Goal: Transaction & Acquisition: Book appointment/travel/reservation

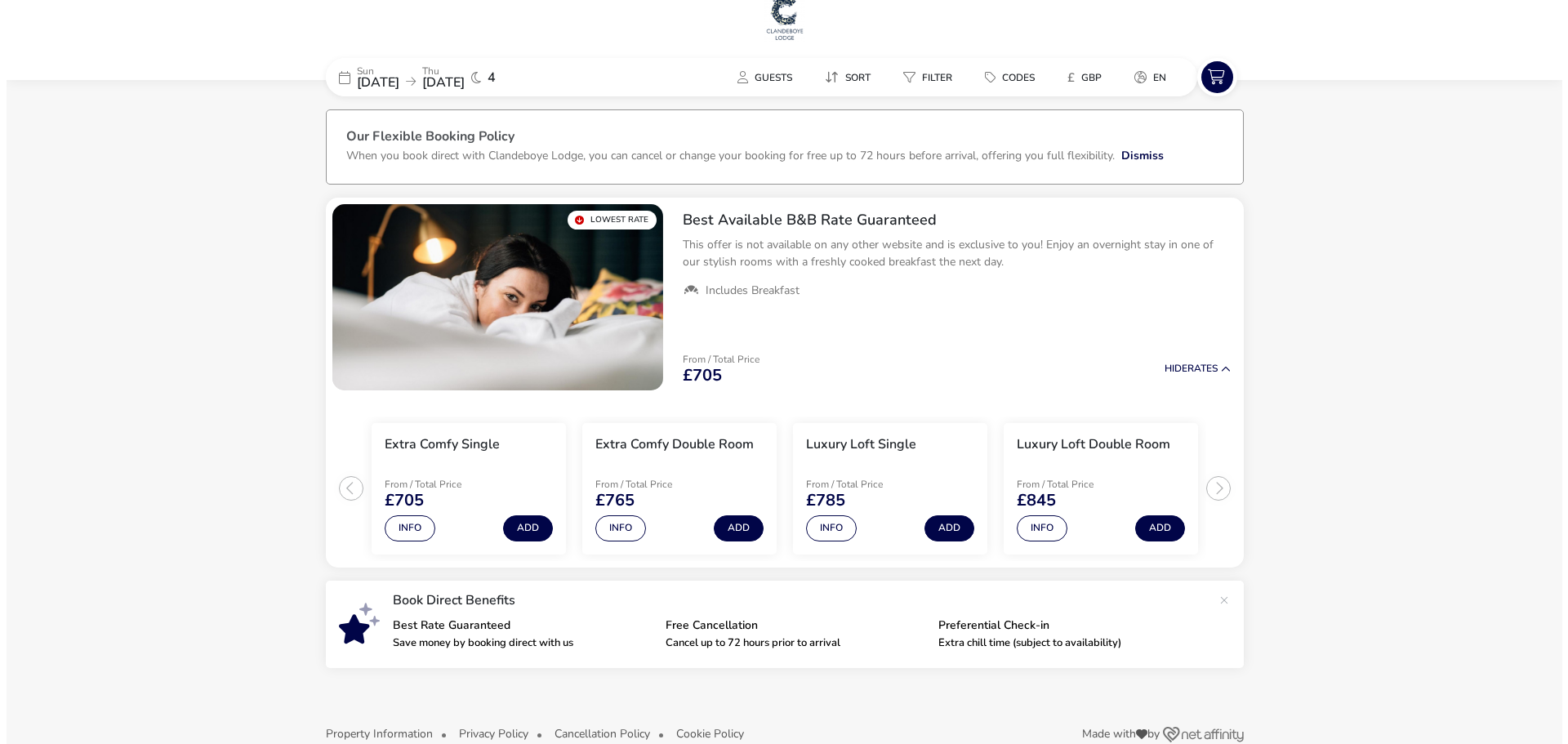
scroll to position [50, 0]
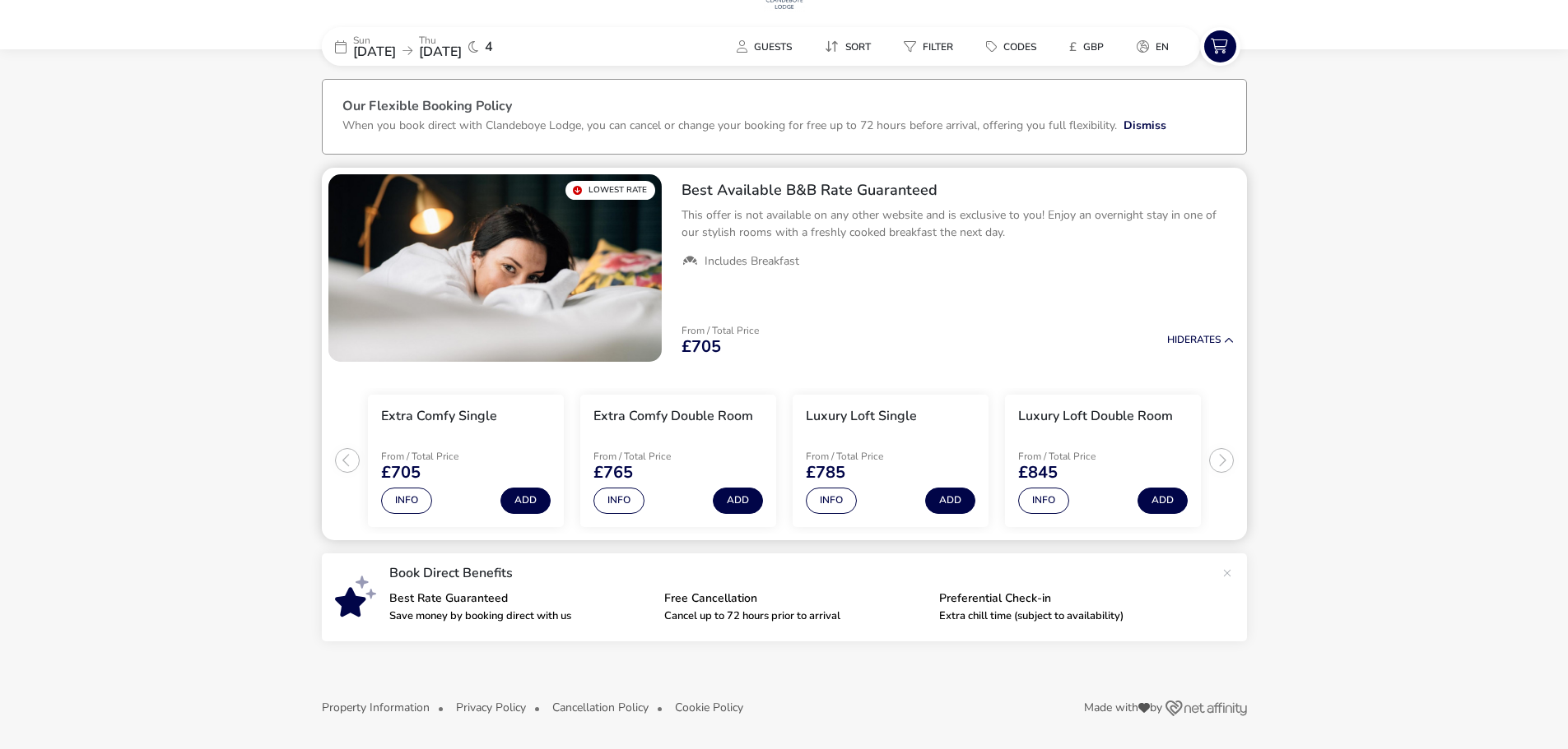
click at [697, 457] on p "From / Total Price" at bounding box center [652, 456] width 117 height 10
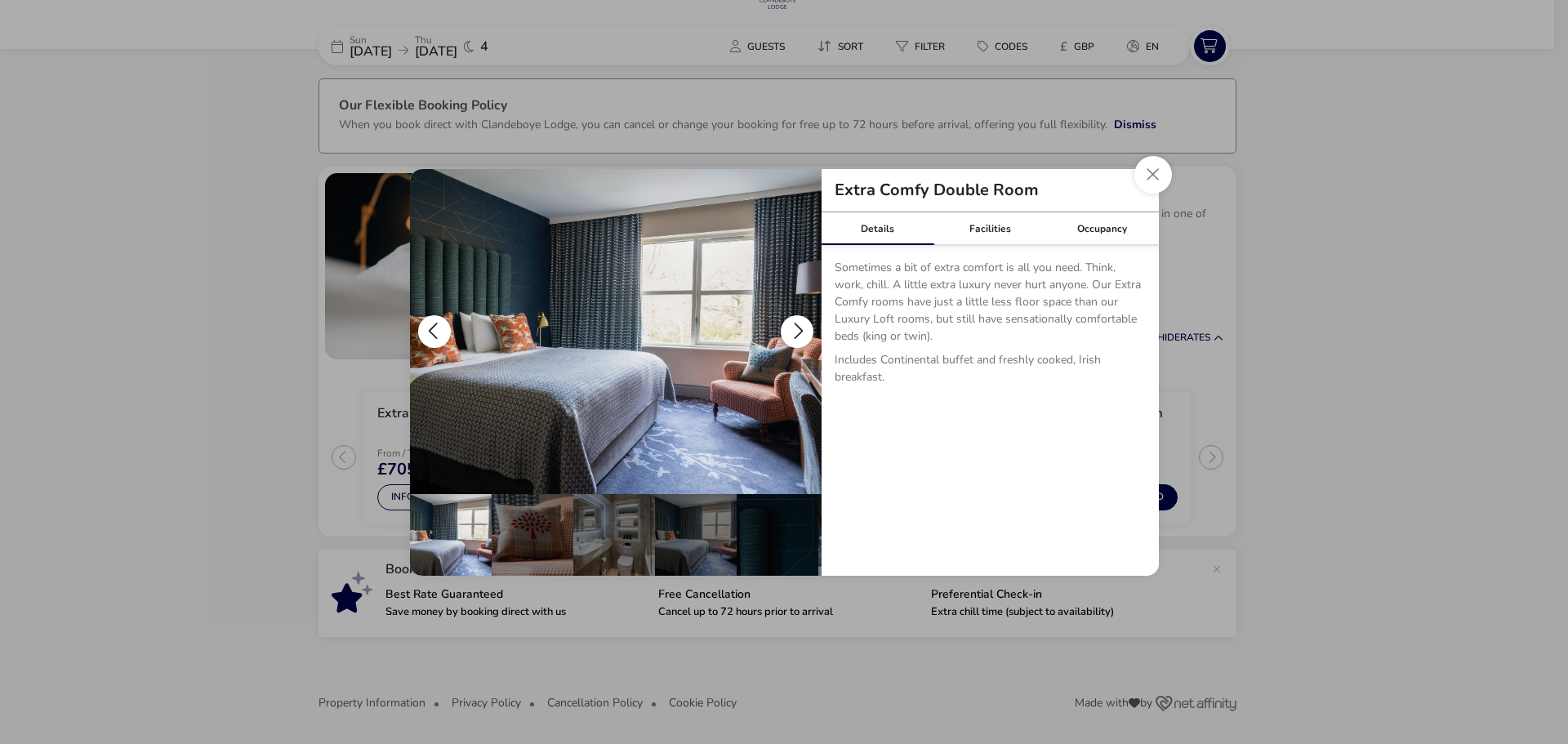
scroll to position [0, 0]
click at [797, 321] on button "details" at bounding box center [797, 332] width 32 height 32
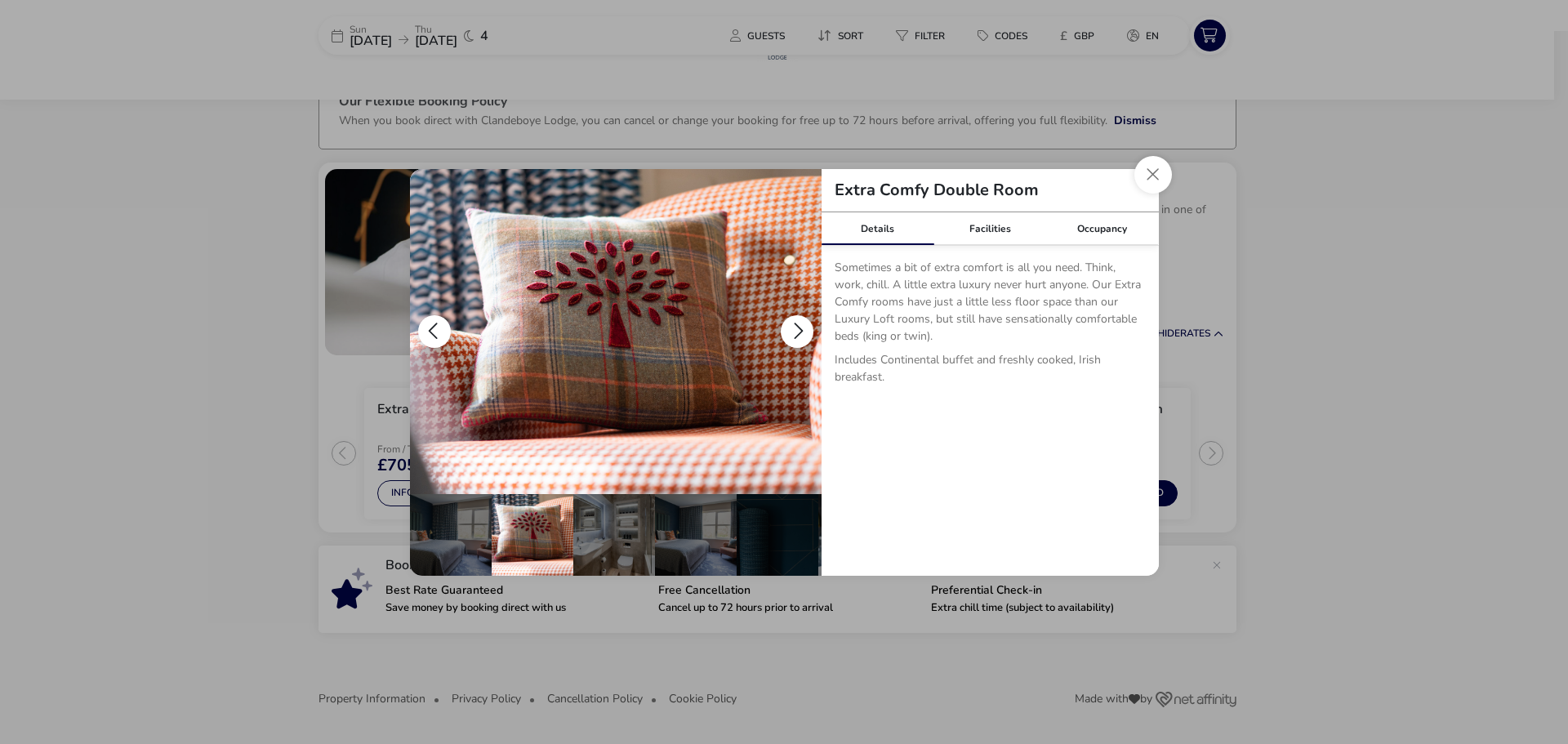
click at [796, 322] on button "details" at bounding box center [797, 332] width 32 height 32
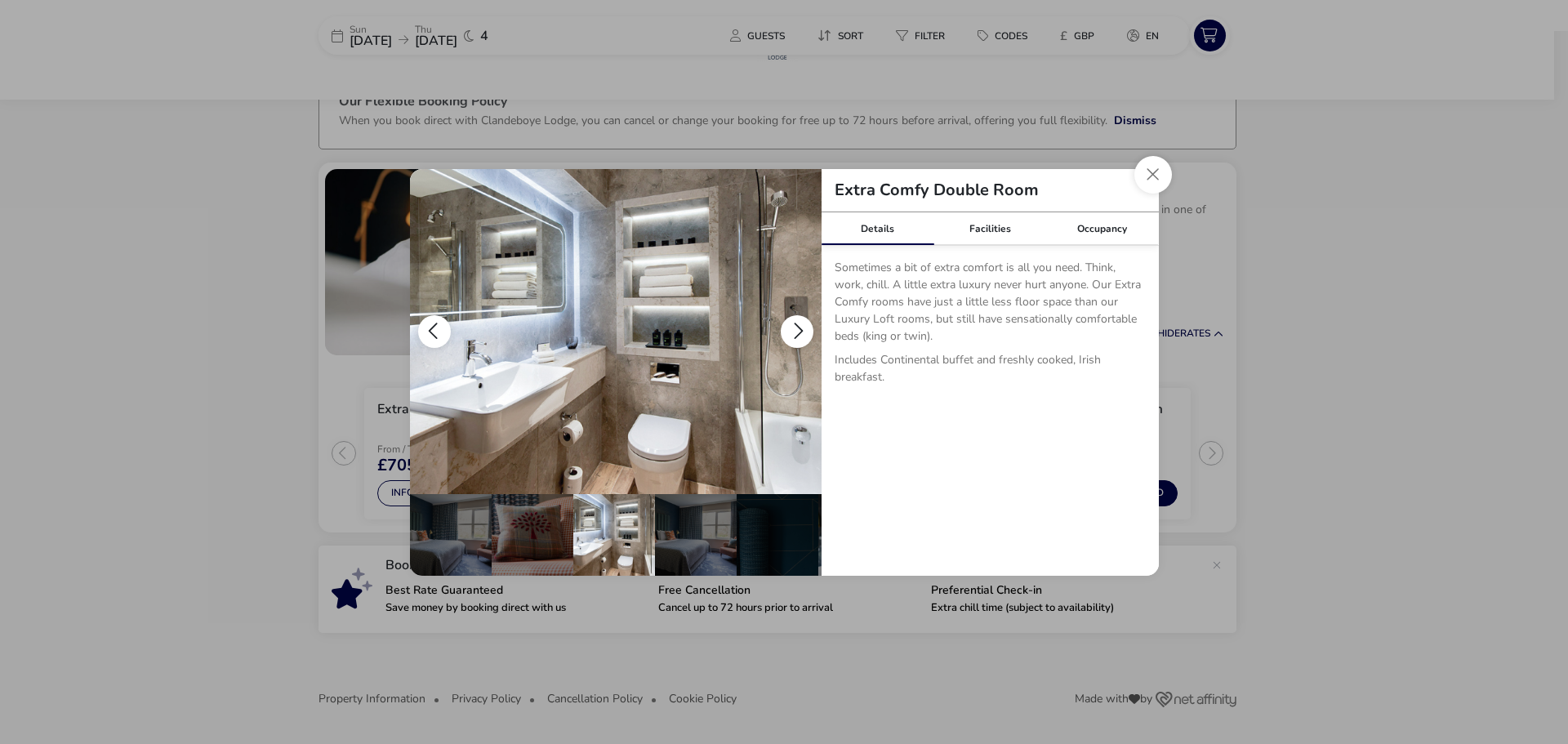
scroll to position [0, 82]
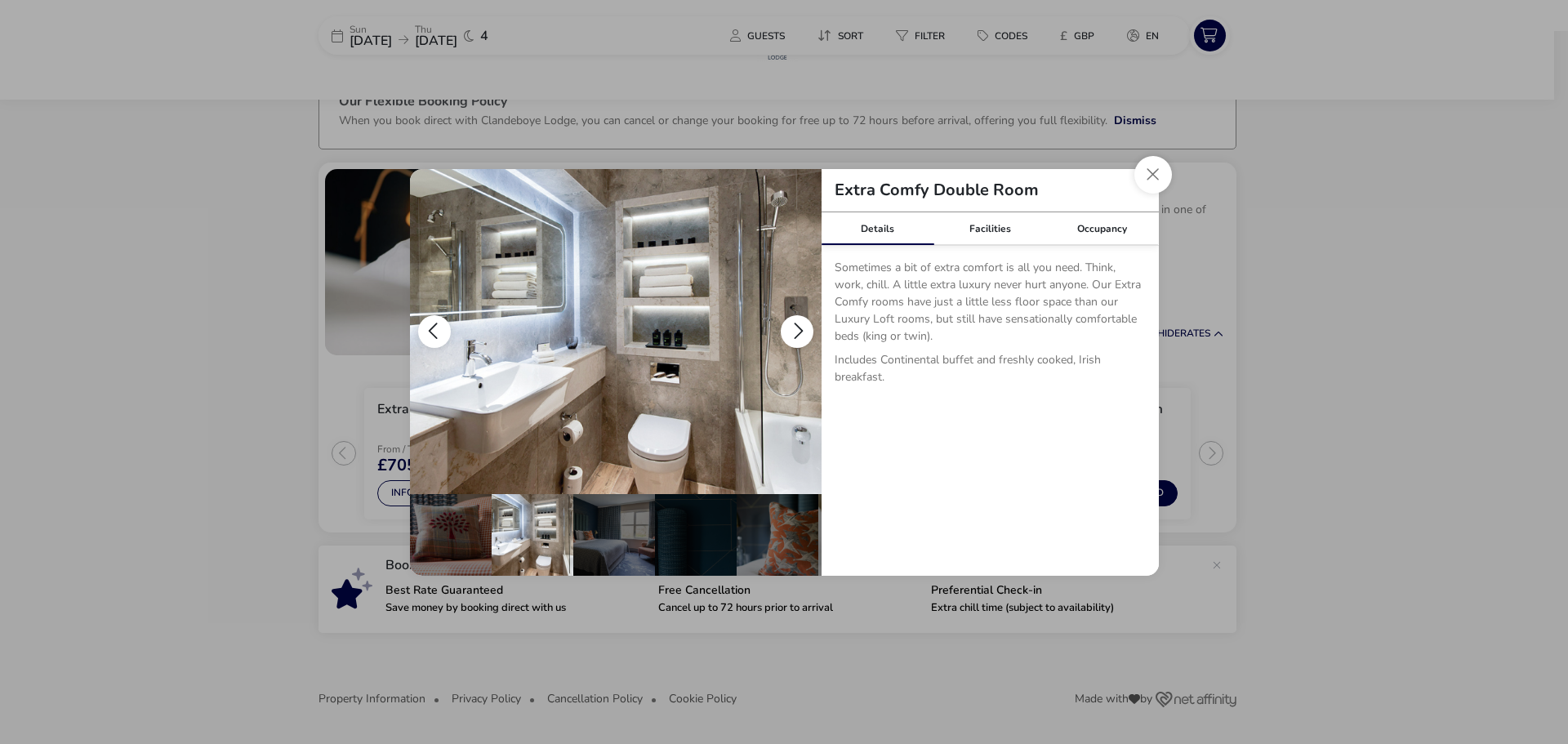
click at [796, 322] on button "details" at bounding box center [797, 332] width 32 height 32
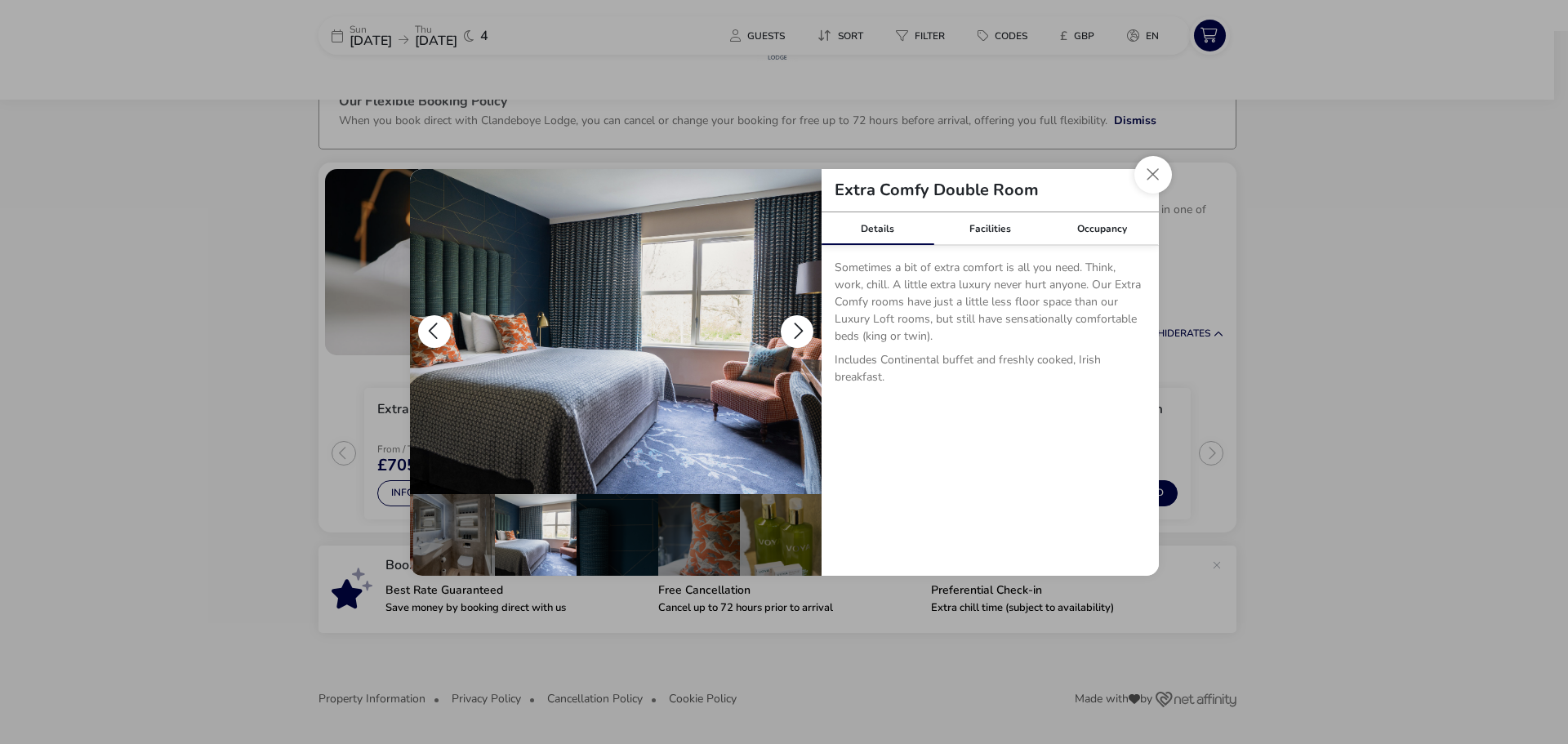
click at [796, 322] on button "details" at bounding box center [797, 332] width 32 height 32
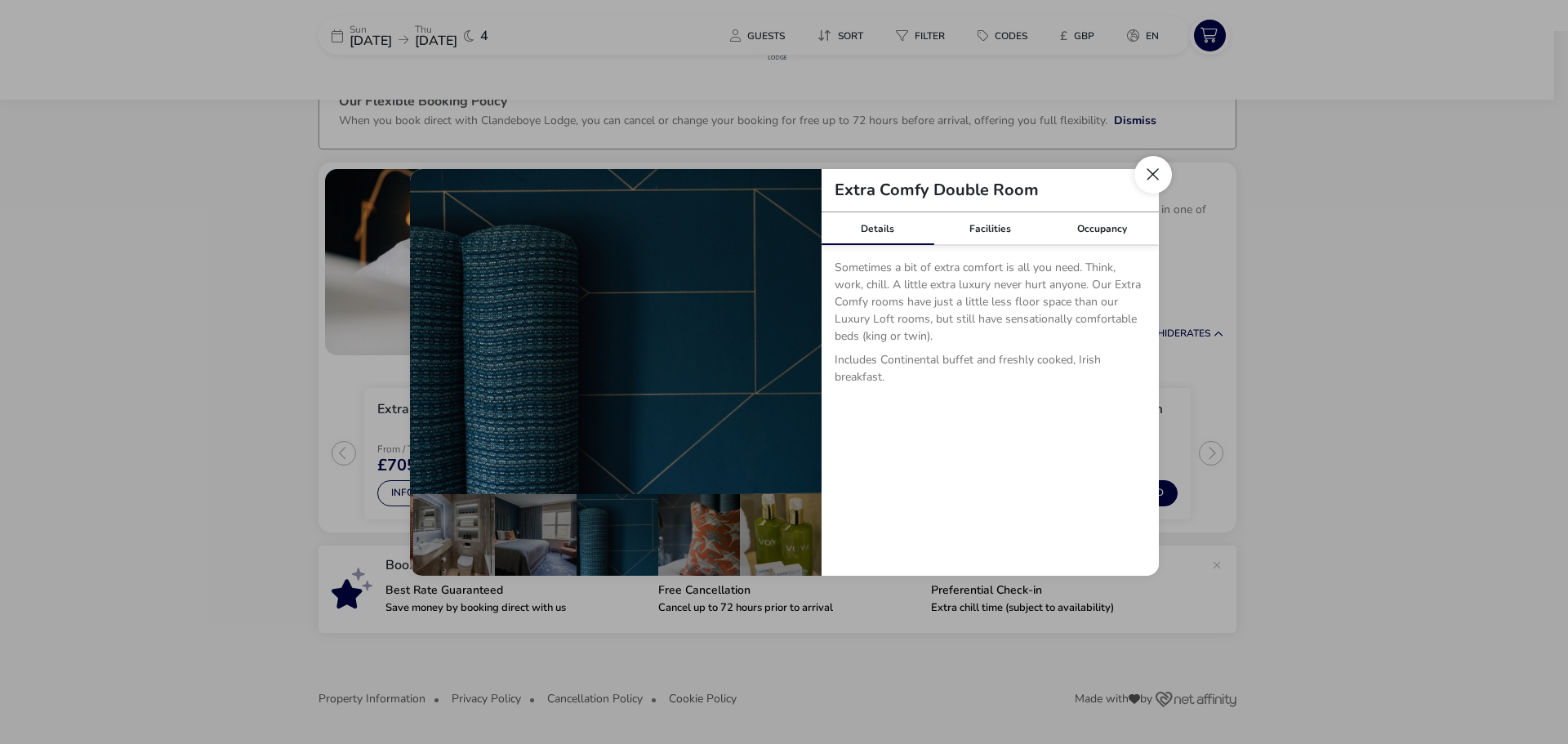
click at [1159, 170] on button "Close dialog" at bounding box center [1152, 174] width 37 height 37
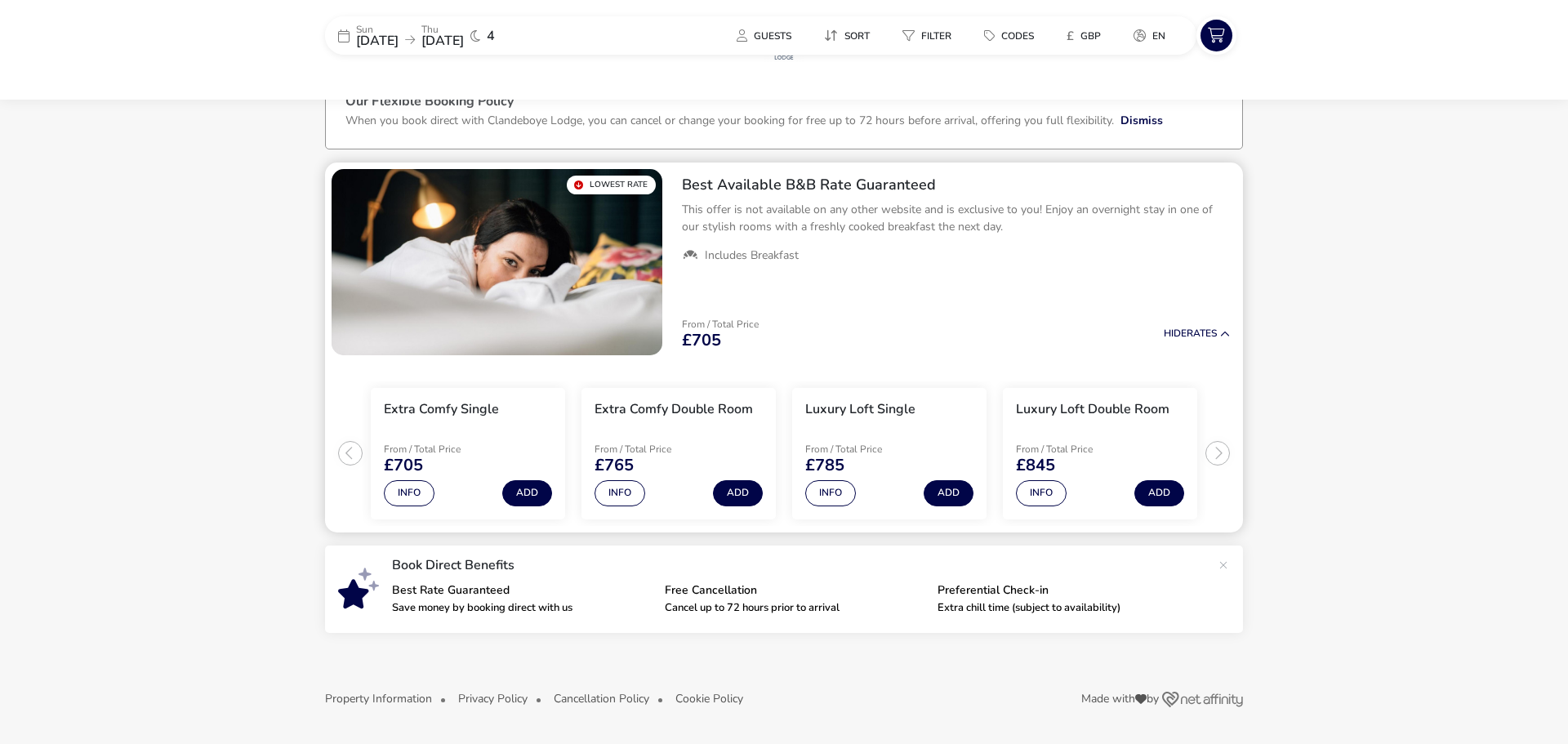
click at [1105, 464] on div "From / Total Price £845" at bounding box center [1074, 459] width 116 height 30
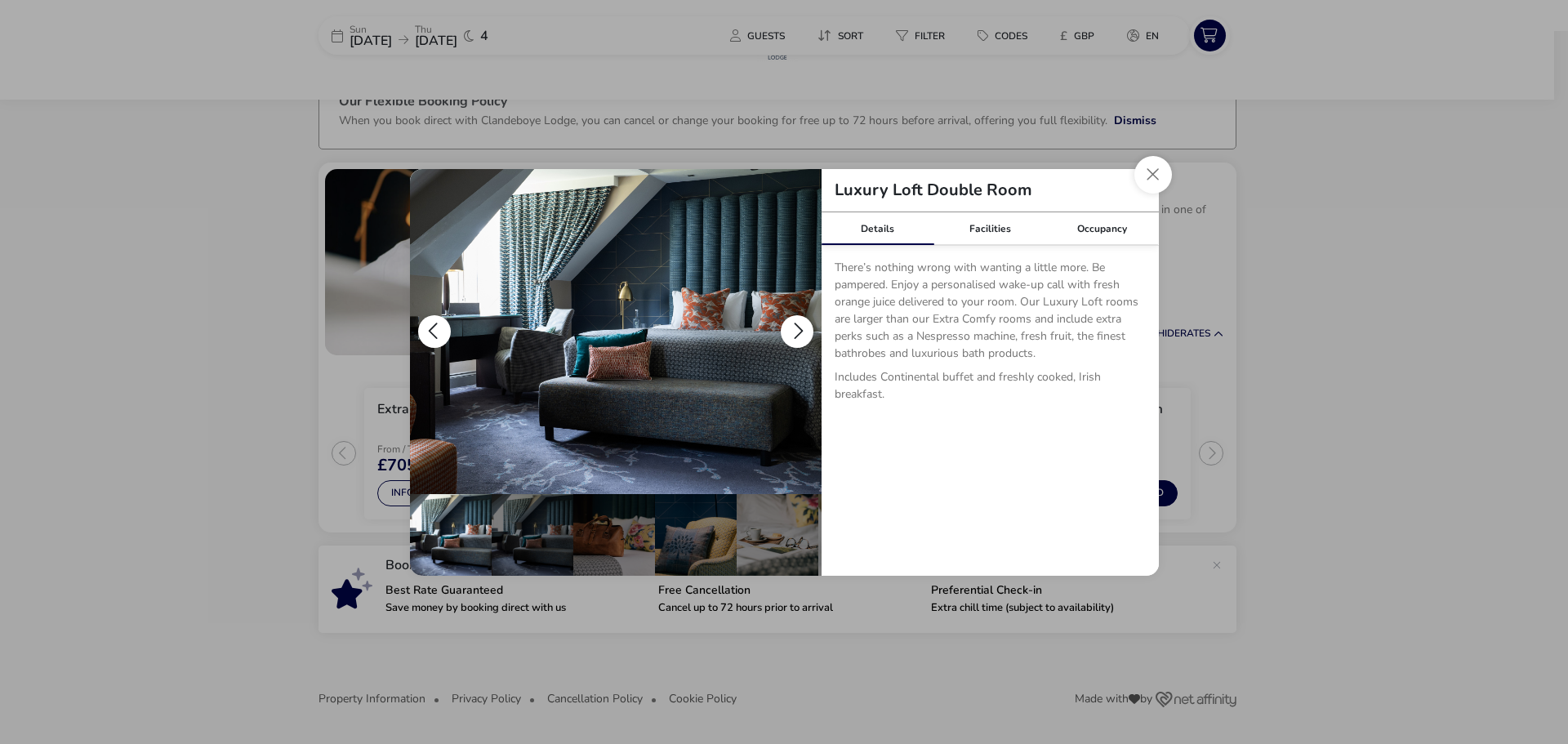
click at [795, 324] on button "details" at bounding box center [797, 332] width 32 height 32
click at [795, 325] on button "details" at bounding box center [797, 332] width 32 height 32
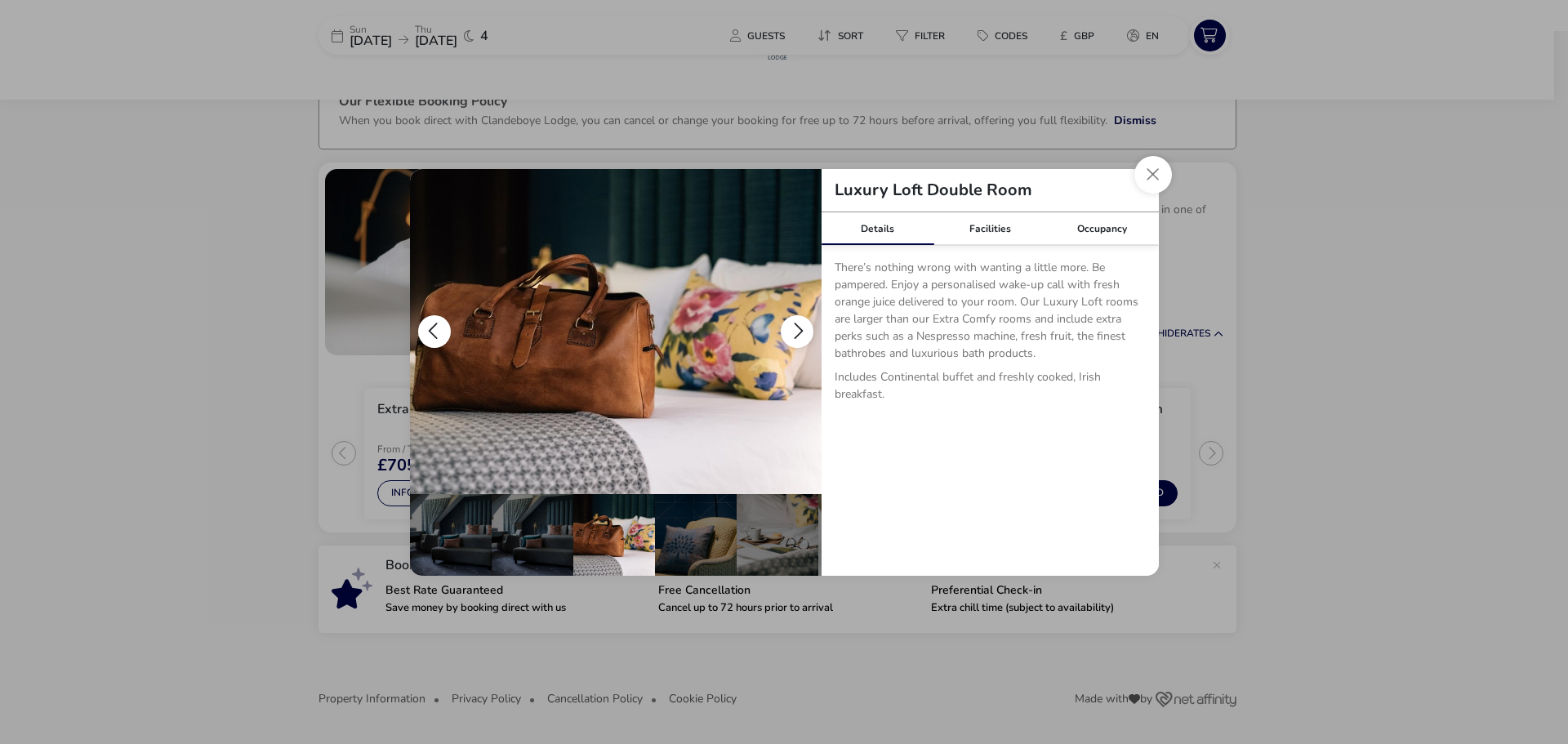
scroll to position [0, 82]
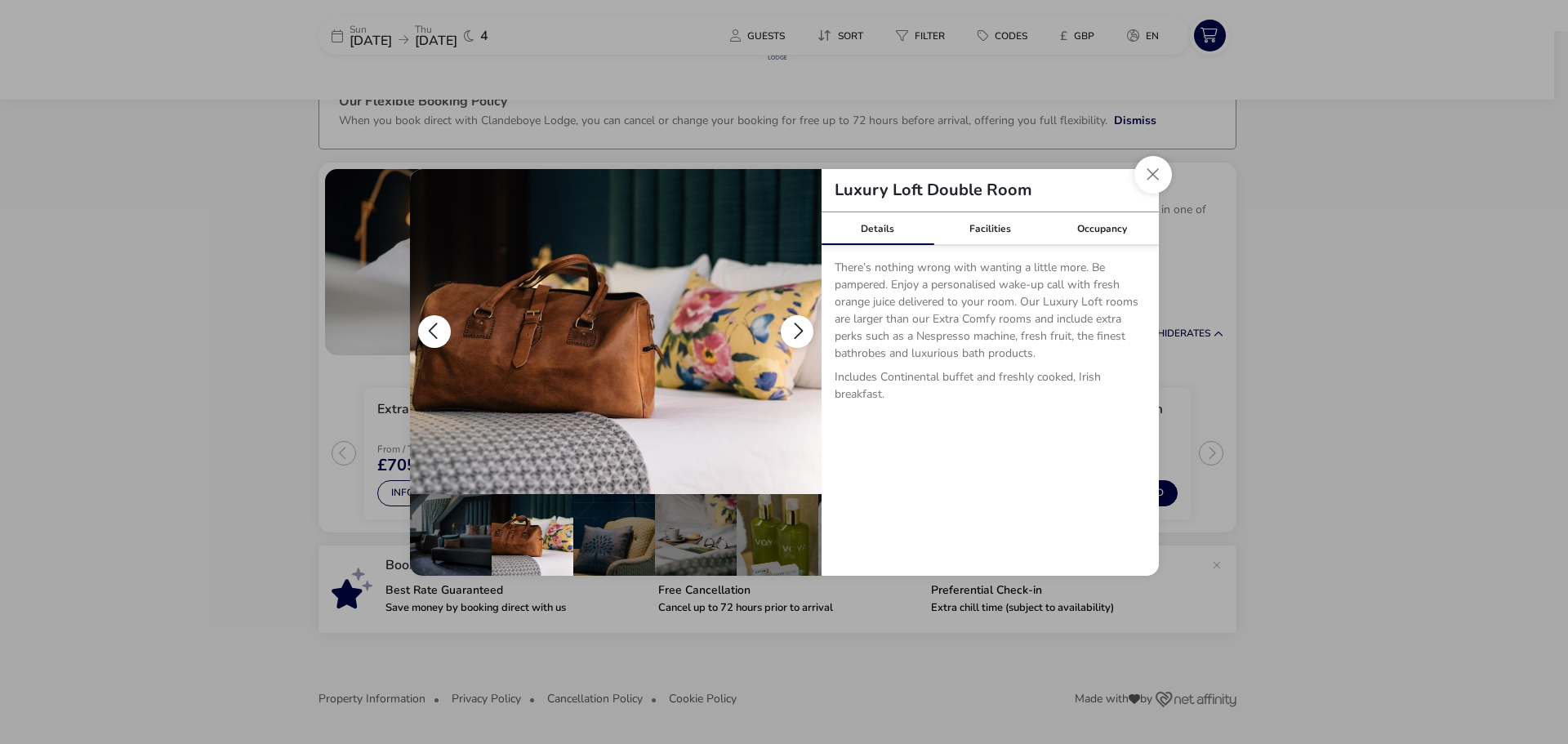
click at [795, 325] on button "details" at bounding box center [797, 332] width 32 height 32
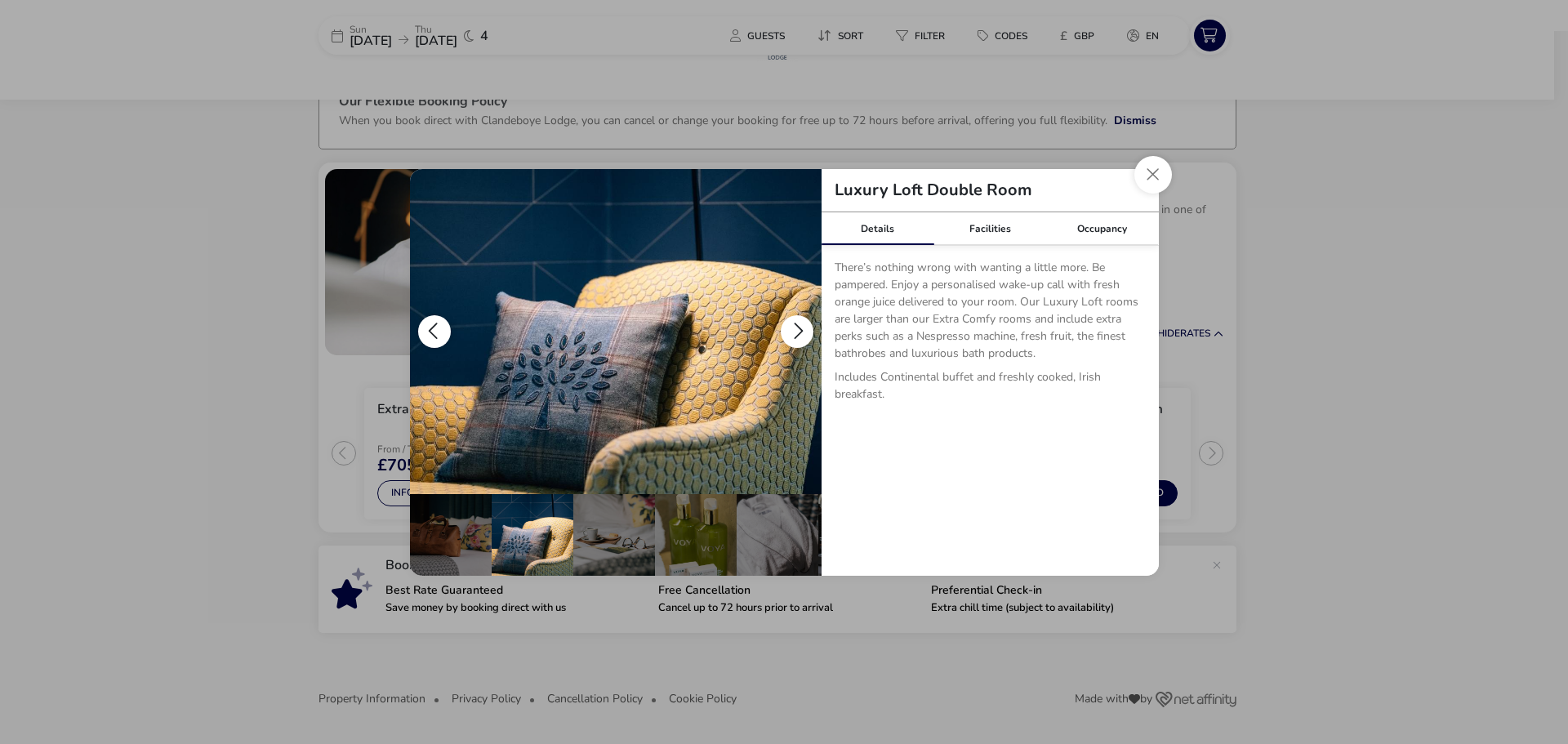
click at [795, 325] on button "details" at bounding box center [797, 332] width 32 height 32
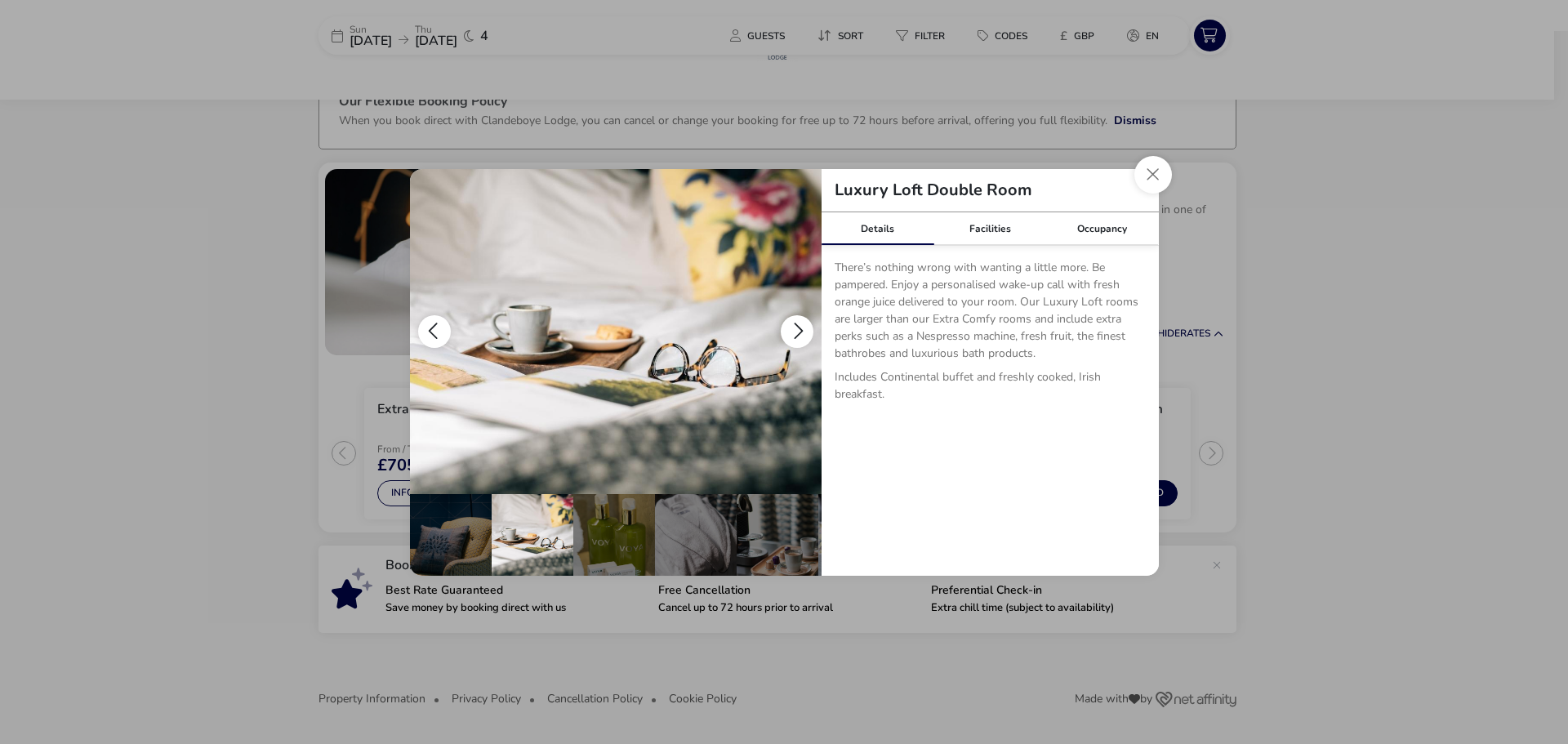
click at [795, 325] on button "details" at bounding box center [797, 332] width 32 height 32
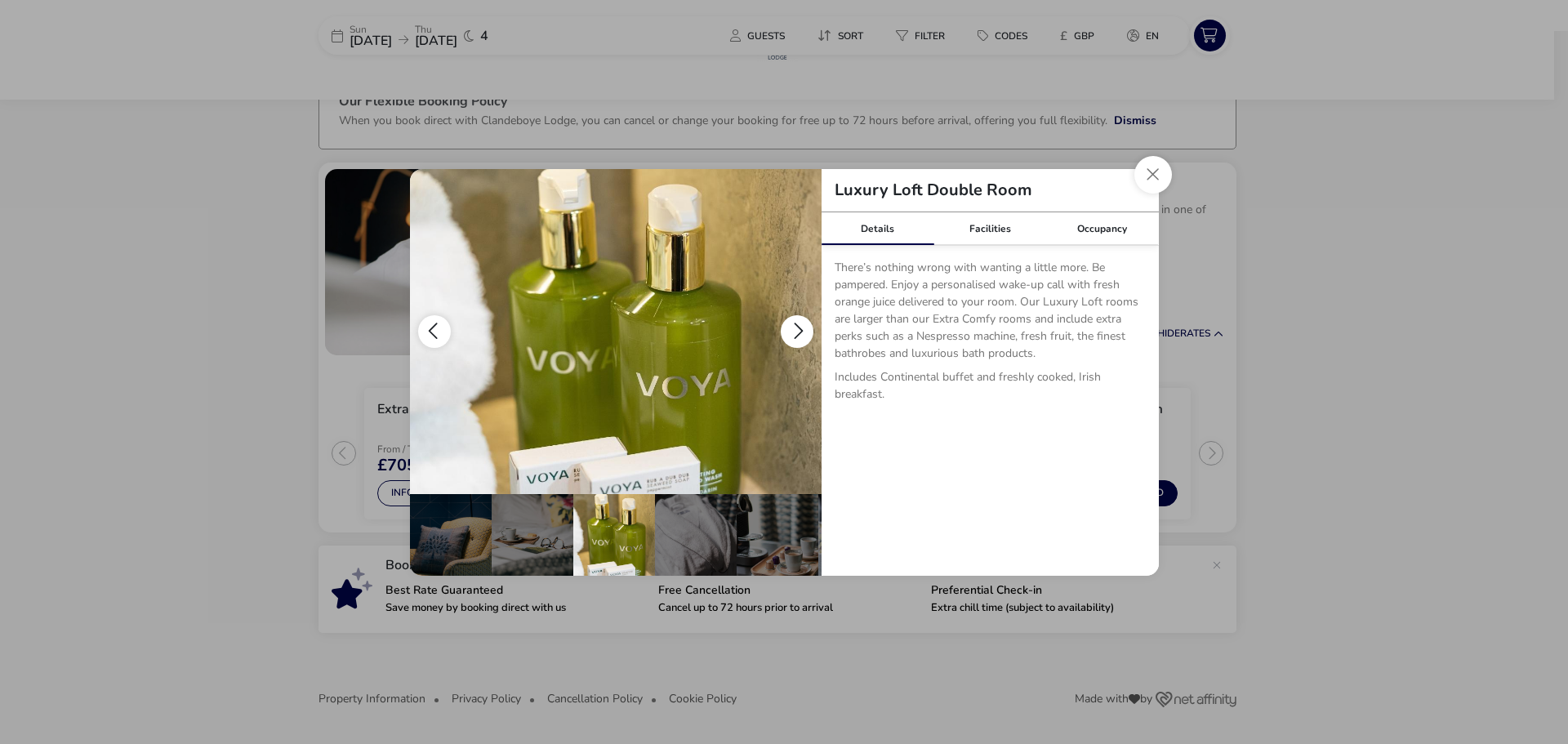
scroll to position [0, 327]
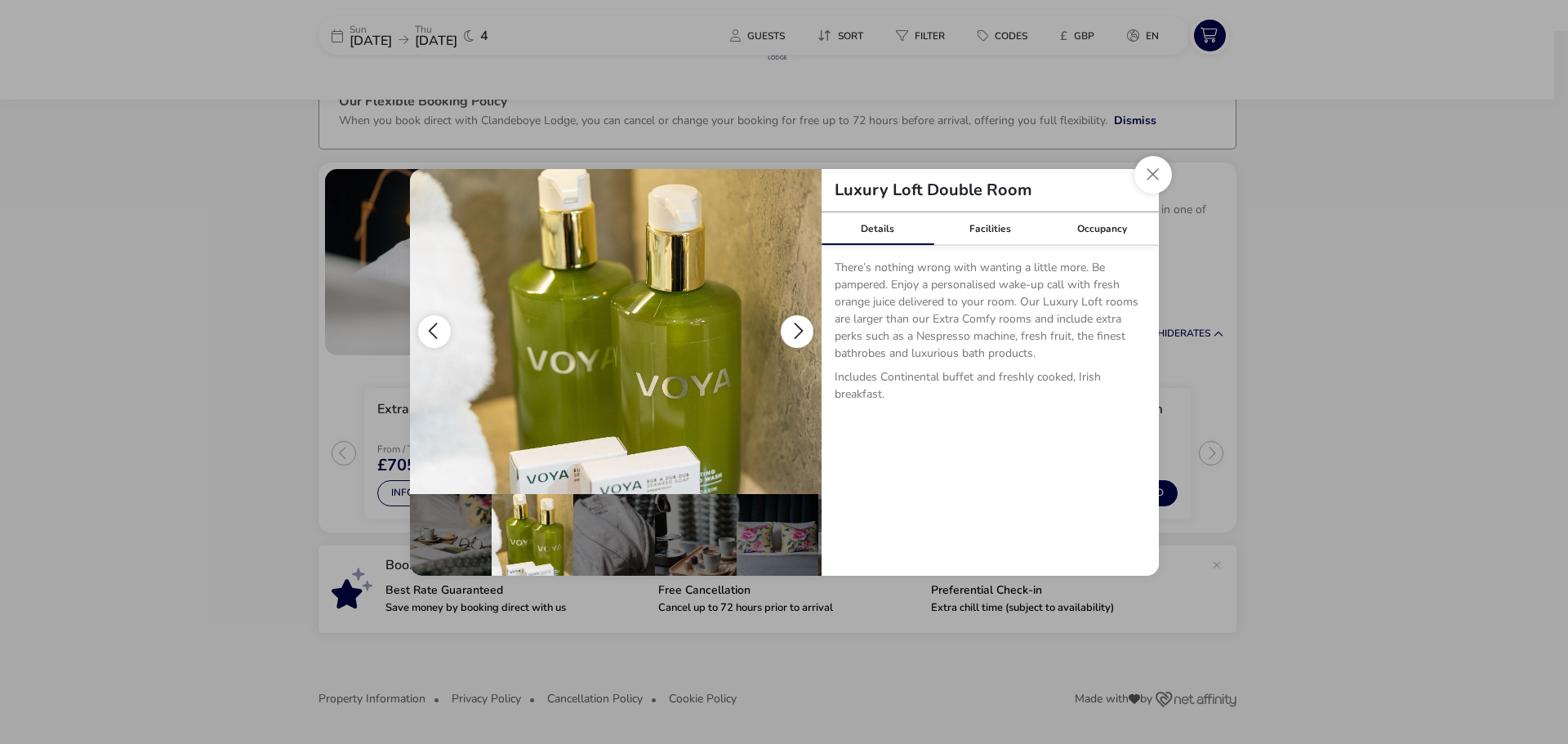
click at [795, 325] on button "details" at bounding box center [797, 332] width 32 height 32
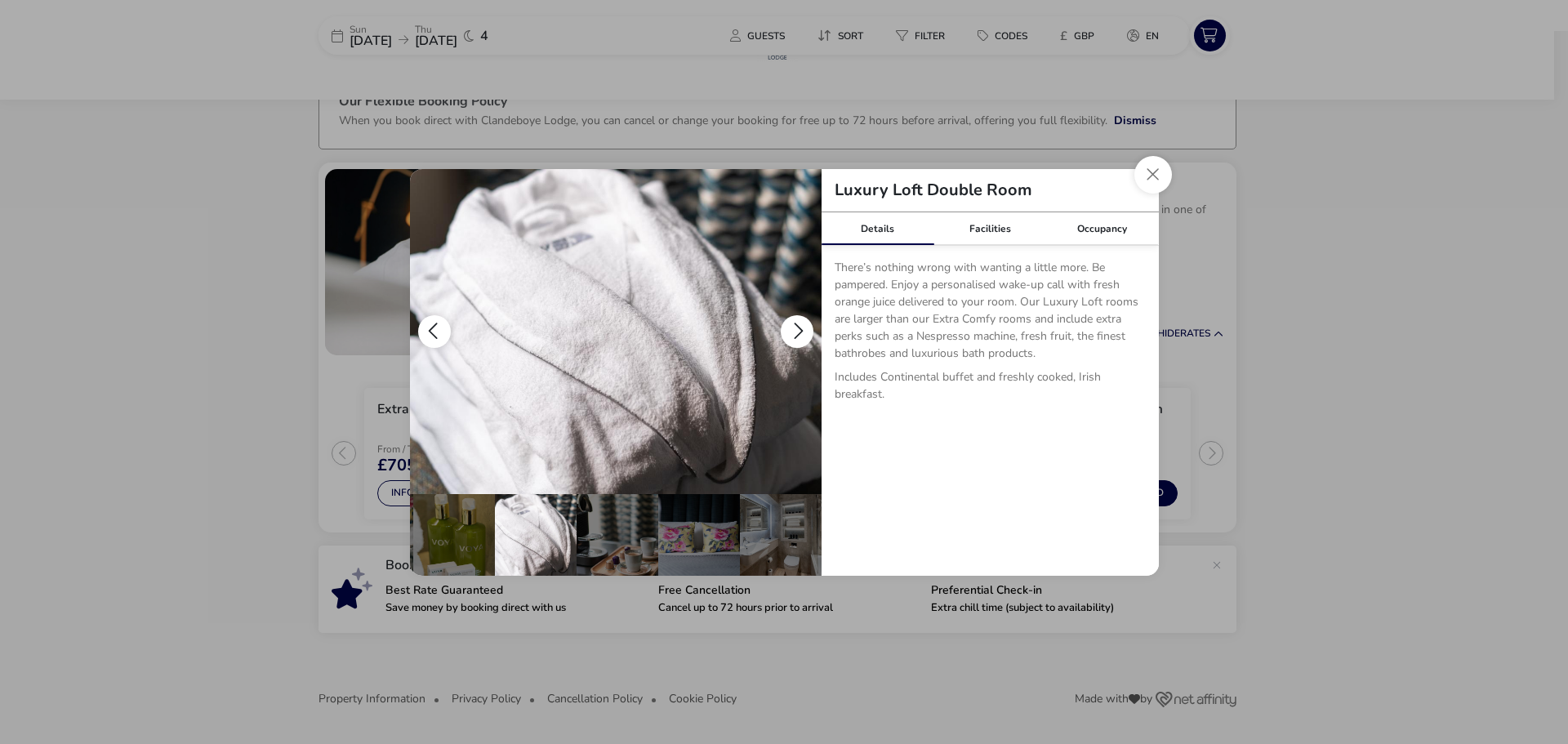
click at [795, 325] on button "details" at bounding box center [797, 332] width 32 height 32
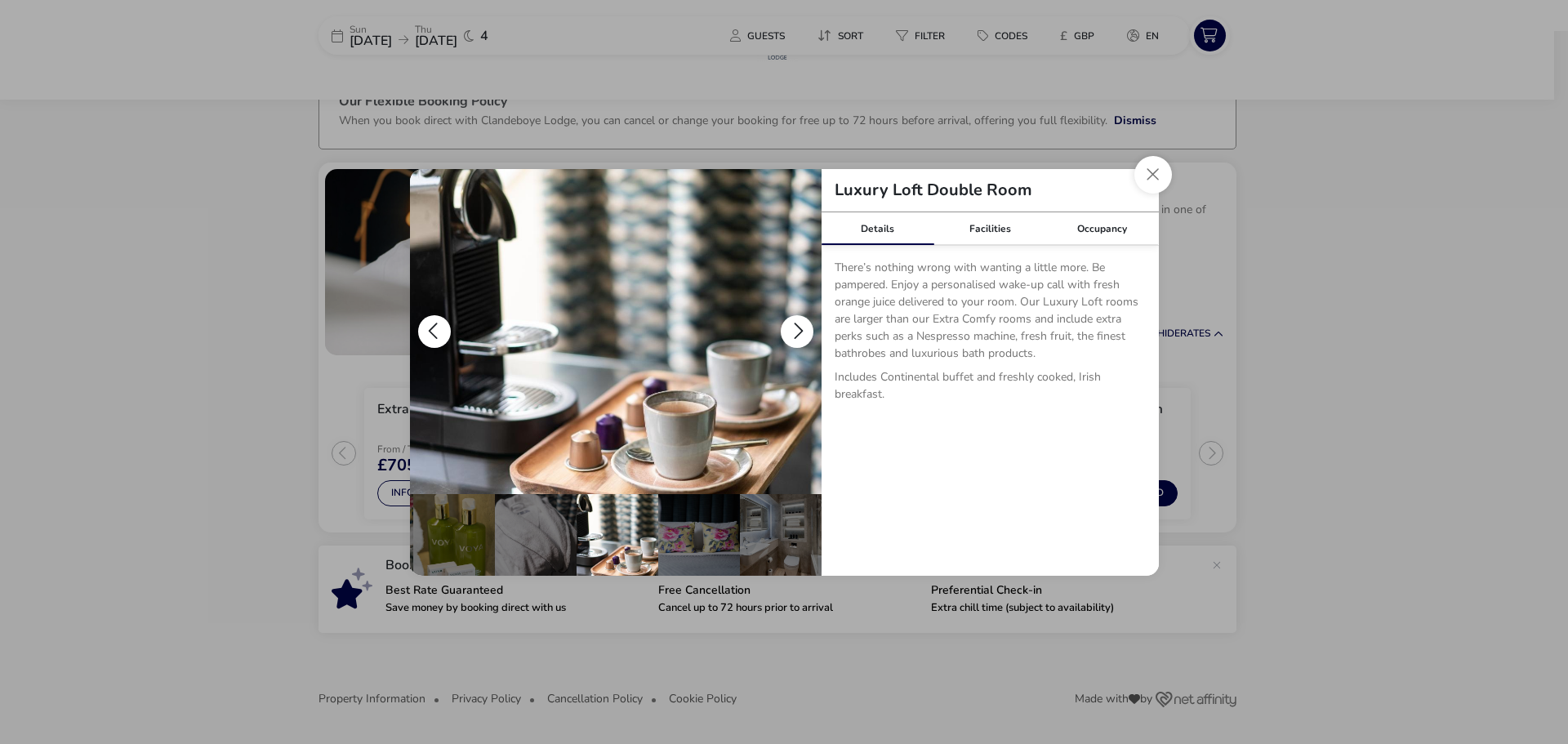
click at [795, 325] on button "details" at bounding box center [797, 332] width 32 height 32
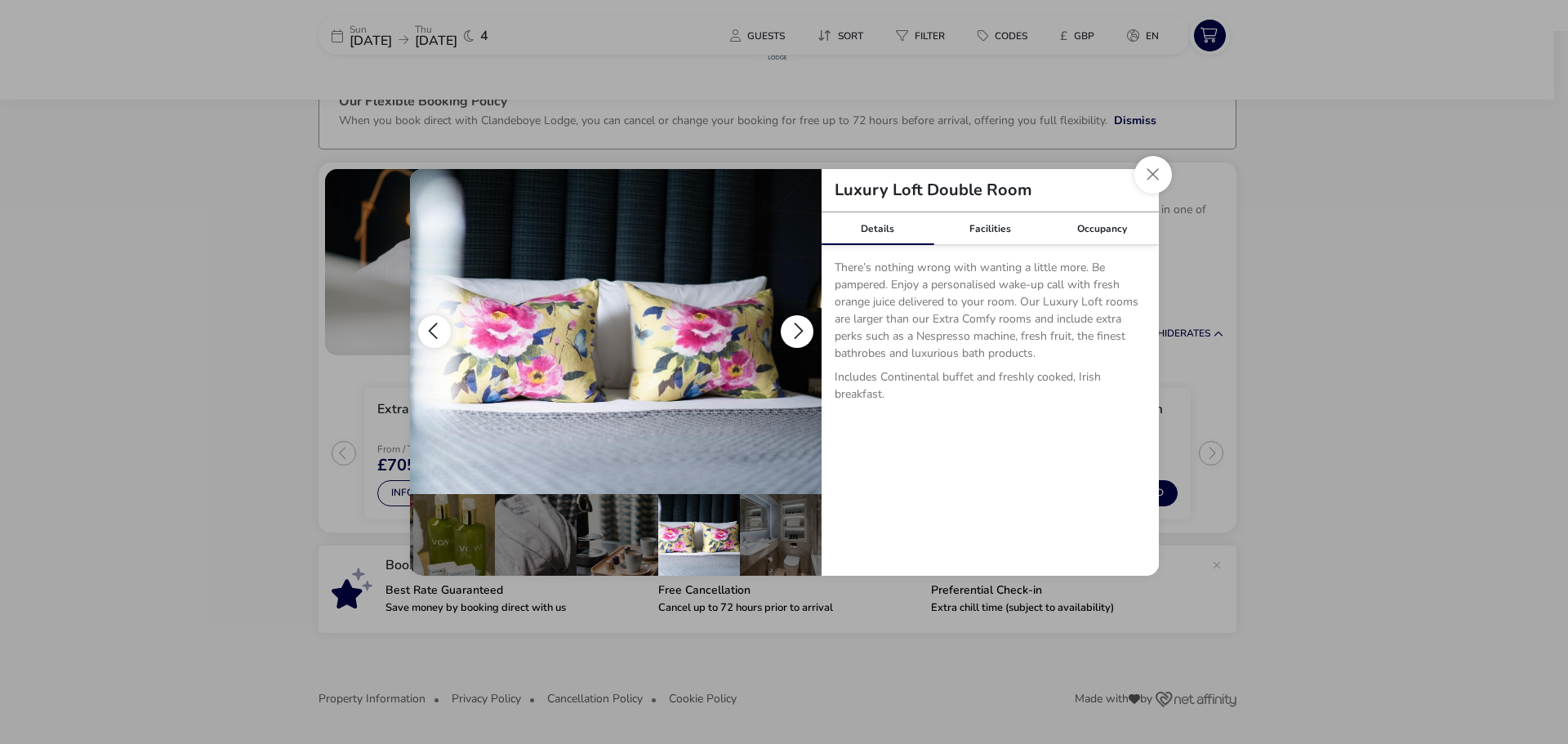
click at [795, 325] on button "details" at bounding box center [797, 332] width 32 height 32
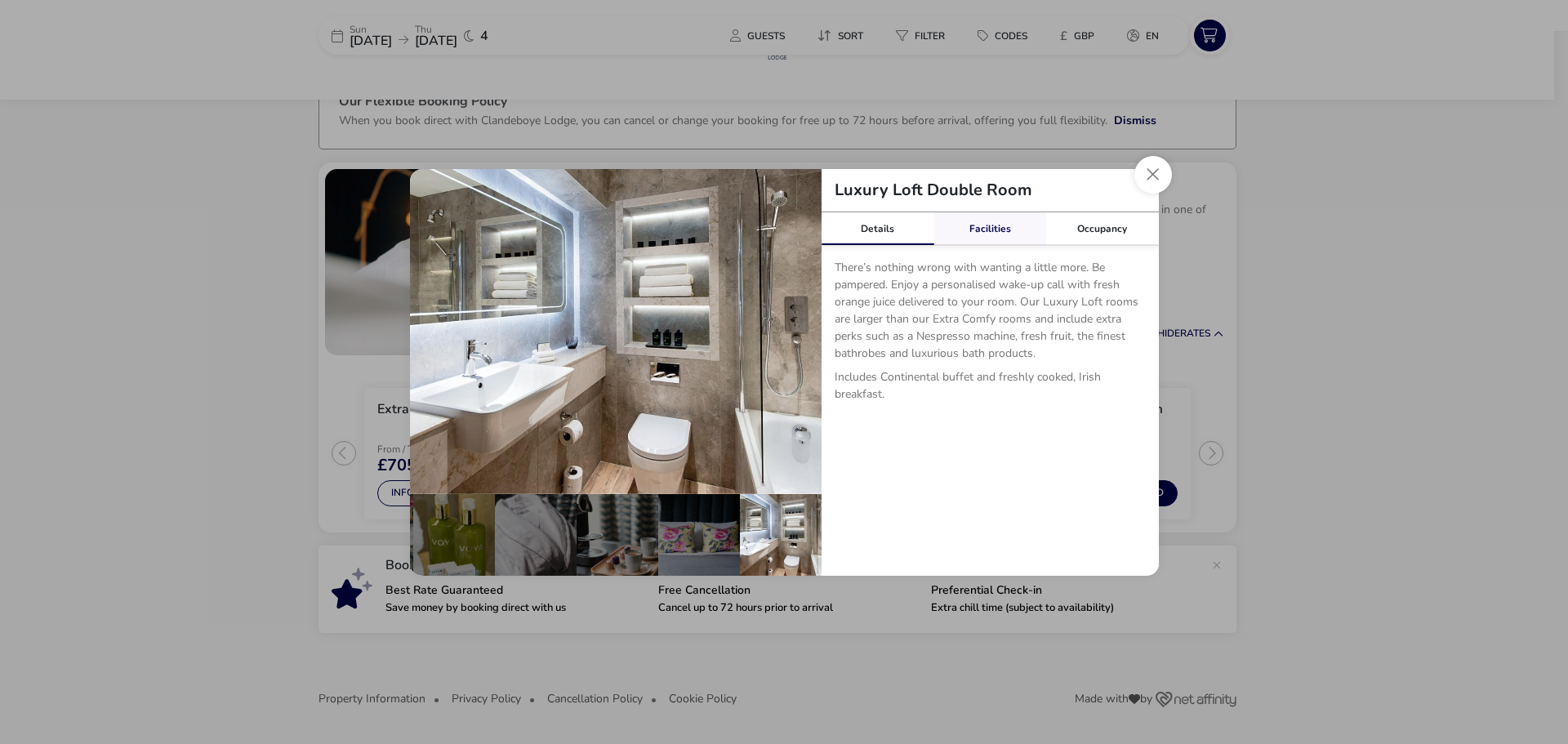
click at [996, 230] on link "Facilities" at bounding box center [989, 229] width 112 height 32
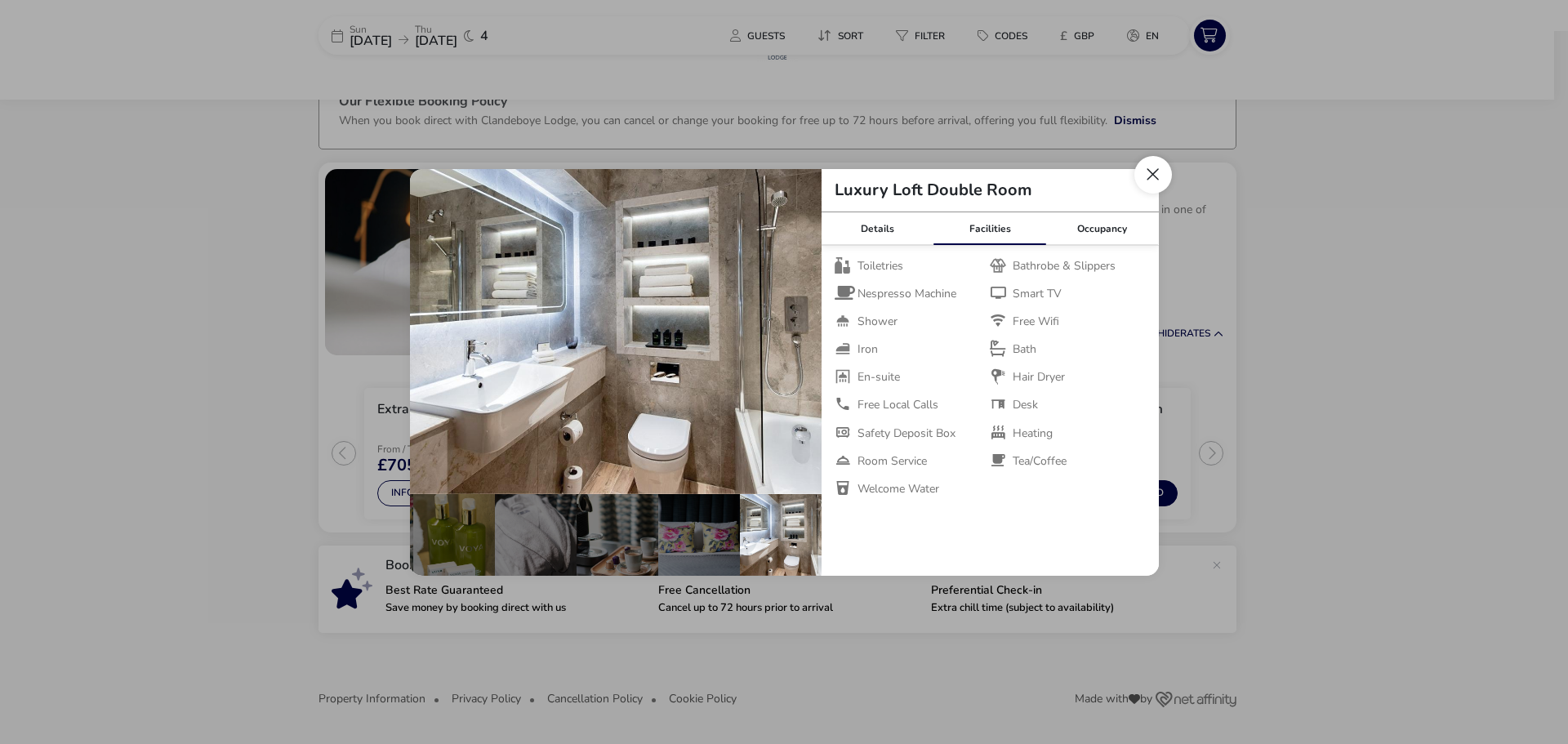
click at [1153, 170] on button "Close dialog" at bounding box center [1152, 174] width 37 height 37
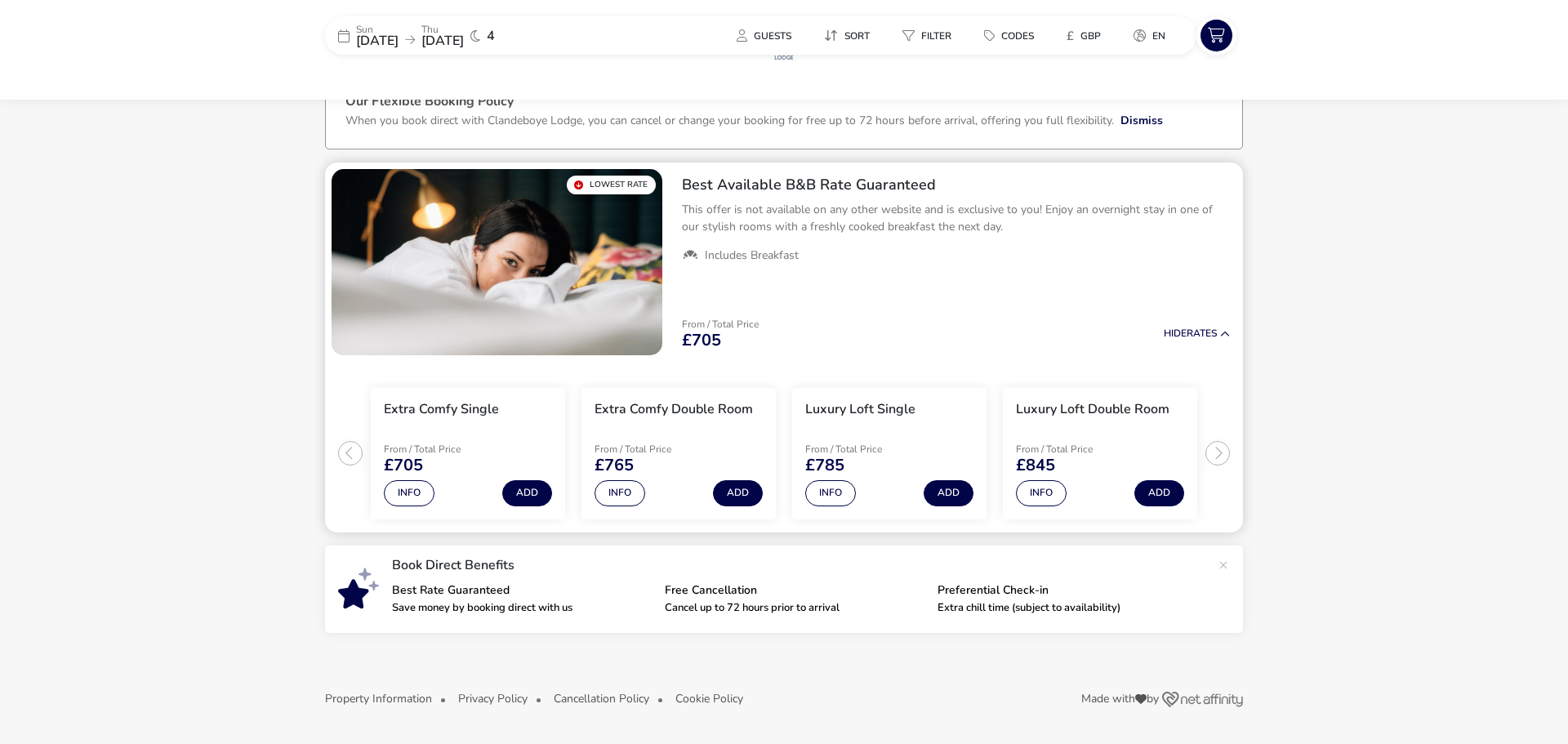
click at [1226, 451] on ul "Extra Comfy Single From / Total Price £705 Info Add Extra Comfy Double Room Fro…" at bounding box center [784, 447] width 918 height 171
click at [1218, 451] on ul "Extra Comfy Single From / Total Price £705 Info Add Extra Comfy Double Room Fro…" at bounding box center [784, 447] width 918 height 171
click at [887, 470] on div "From / Total Price £785" at bounding box center [863, 459] width 116 height 30
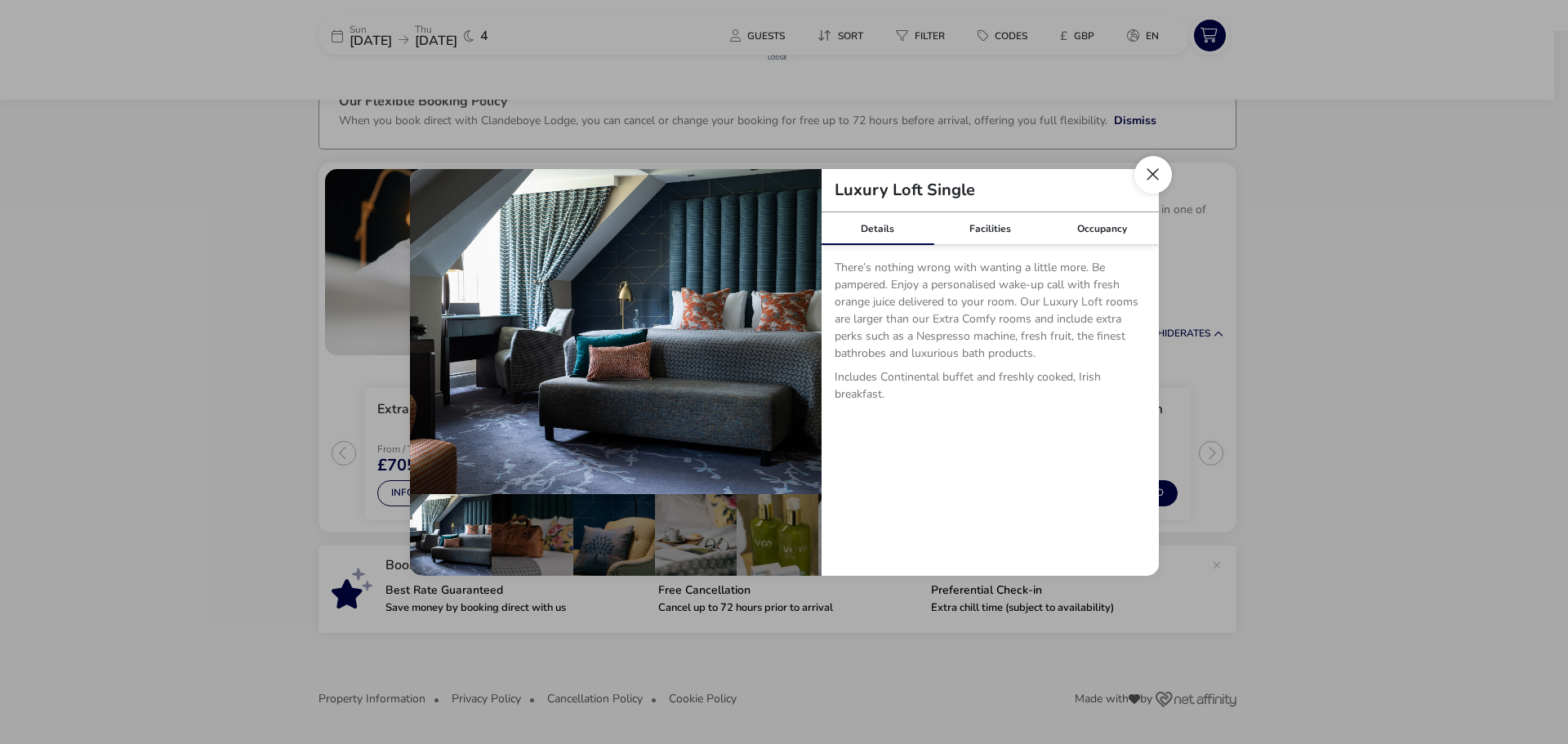
click at [1157, 170] on button "Close dialog" at bounding box center [1152, 174] width 37 height 37
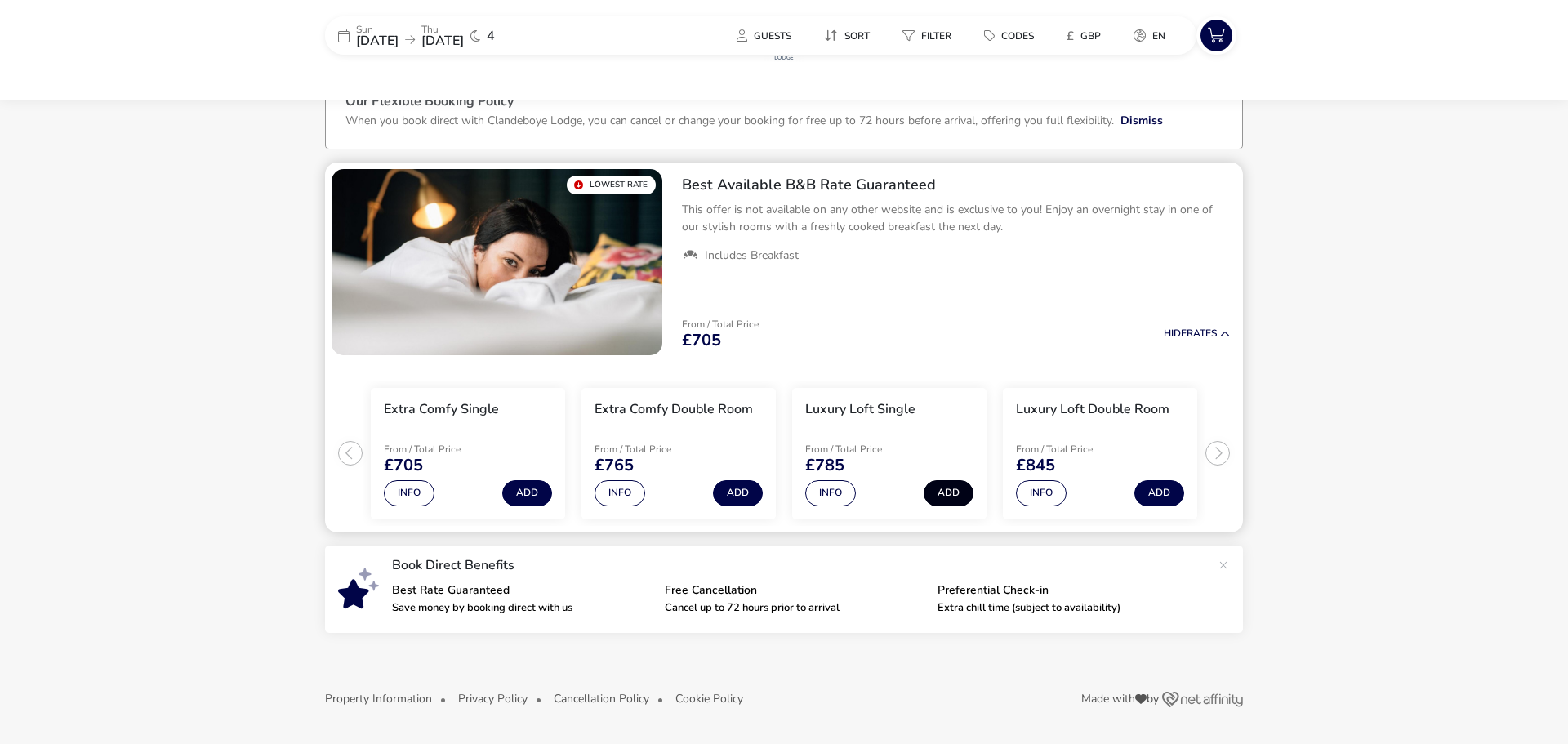
click at [950, 490] on button "Add" at bounding box center [948, 493] width 50 height 26
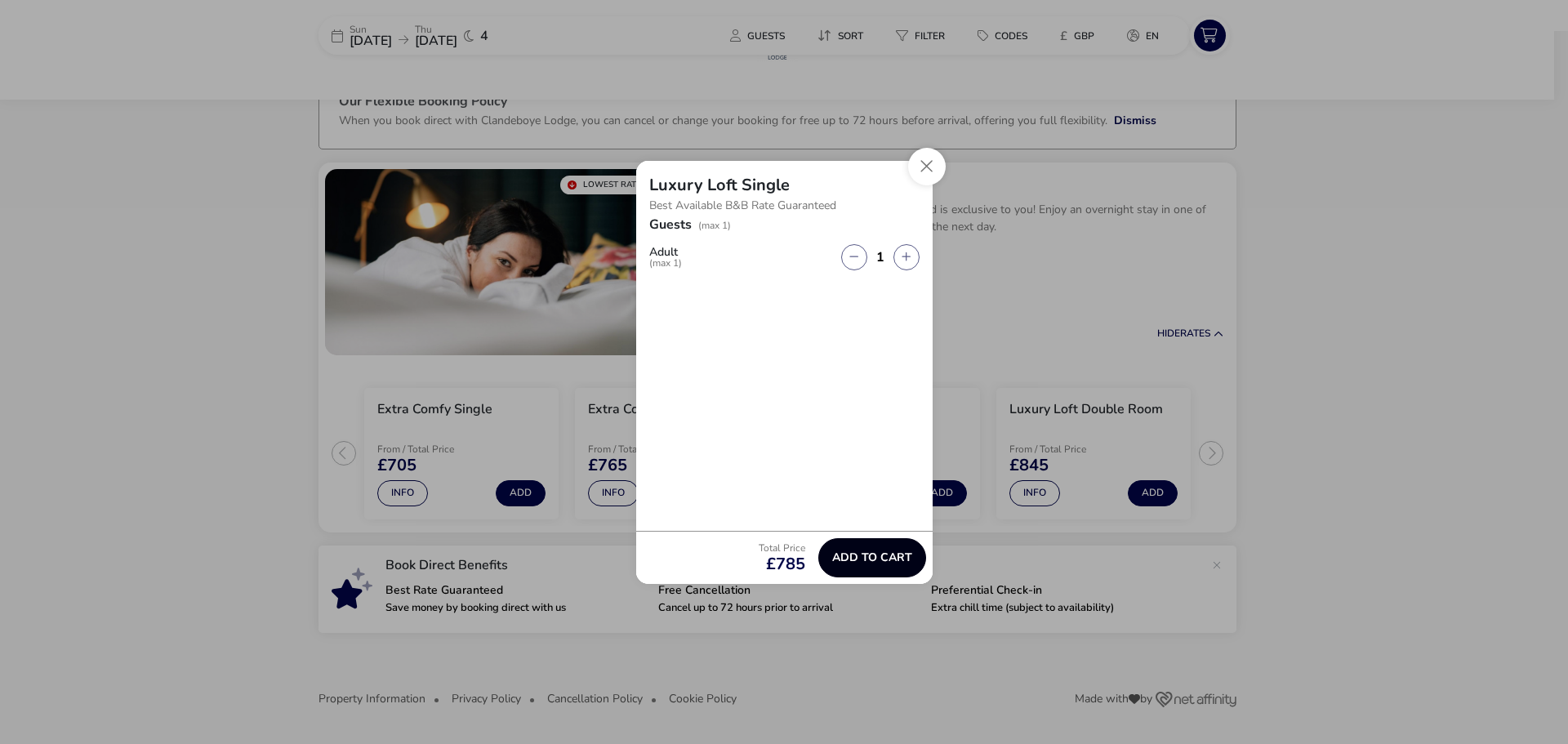
click at [869, 556] on span "Add to cart" at bounding box center [872, 557] width 80 height 12
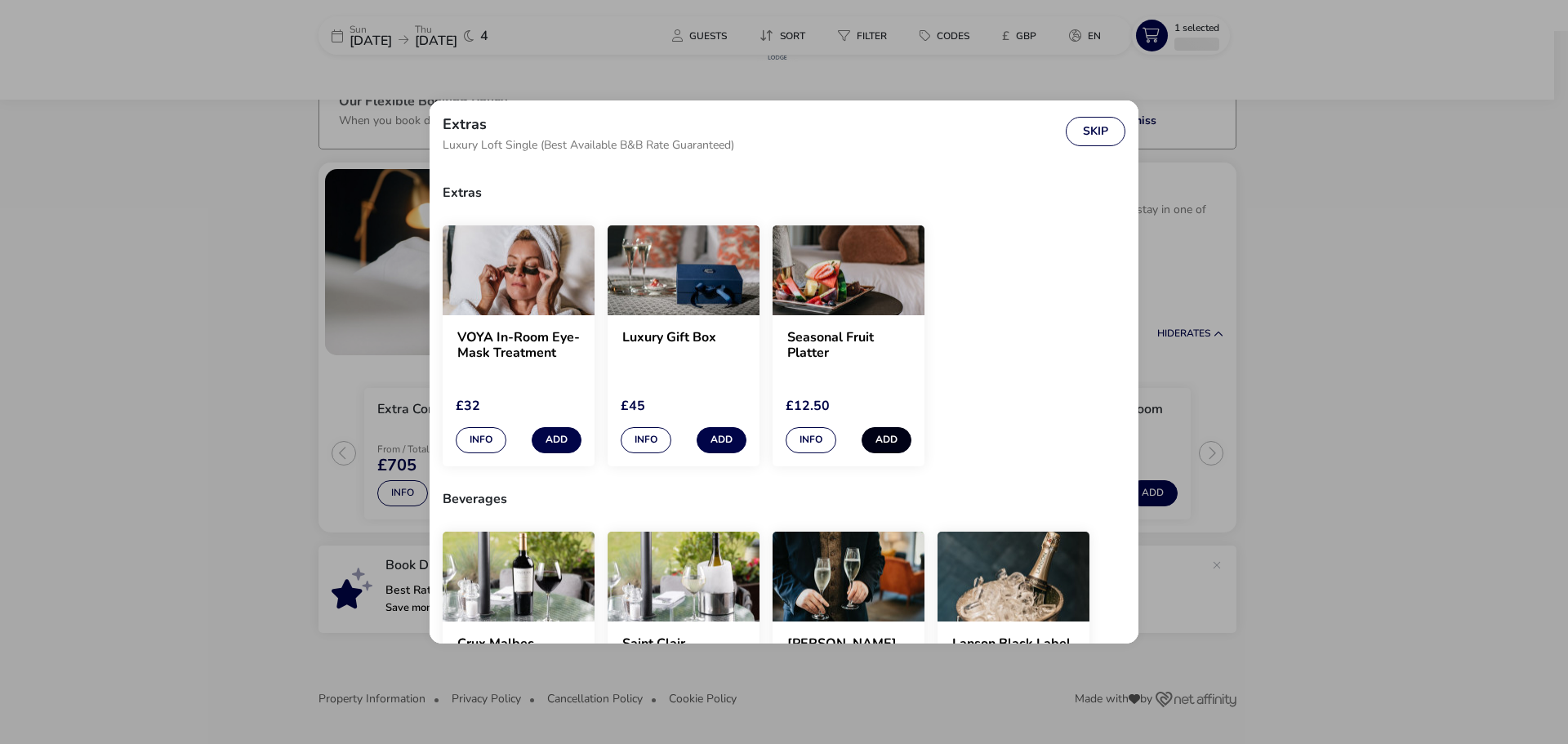
click at [882, 435] on button "Add" at bounding box center [886, 440] width 50 height 26
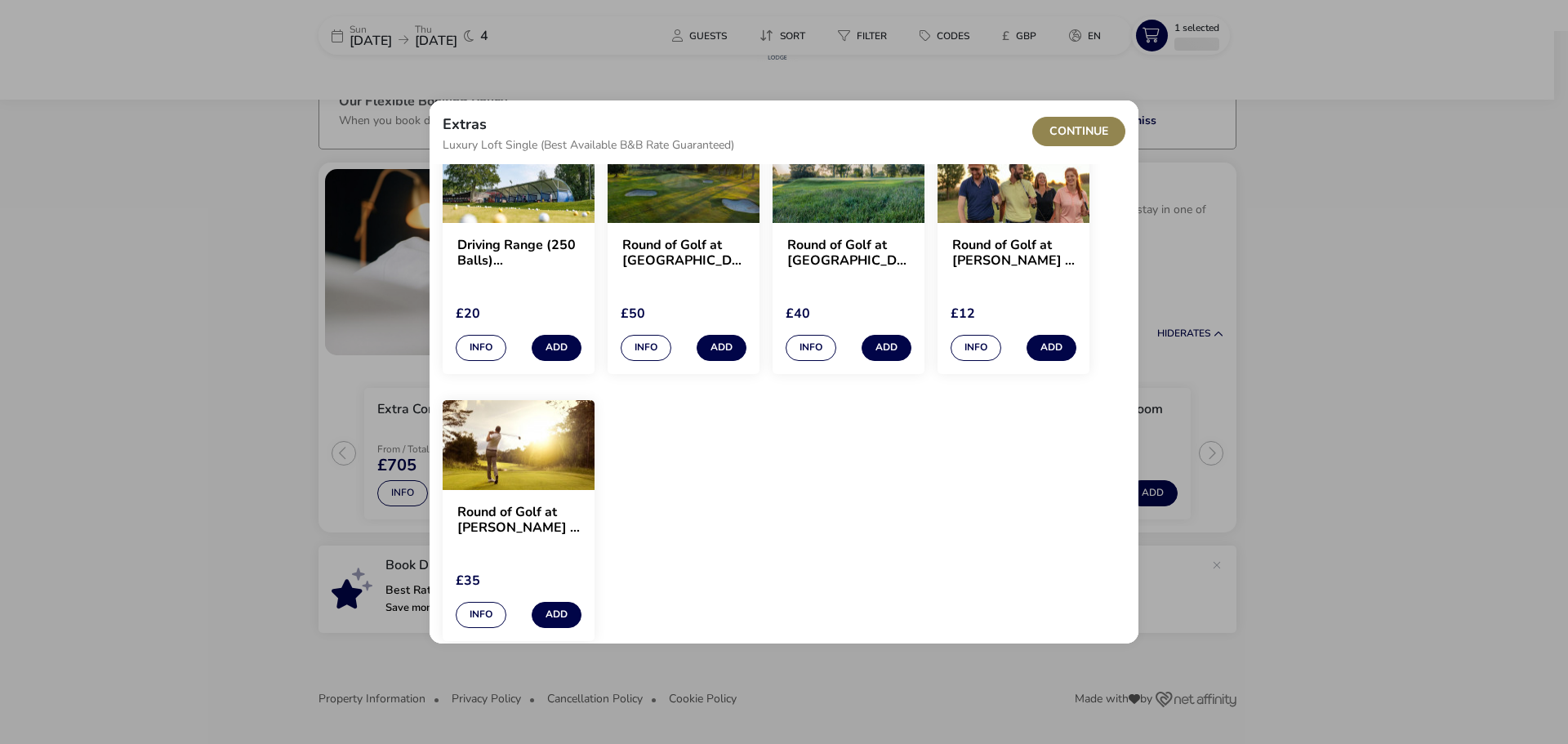
scroll to position [1301, 0]
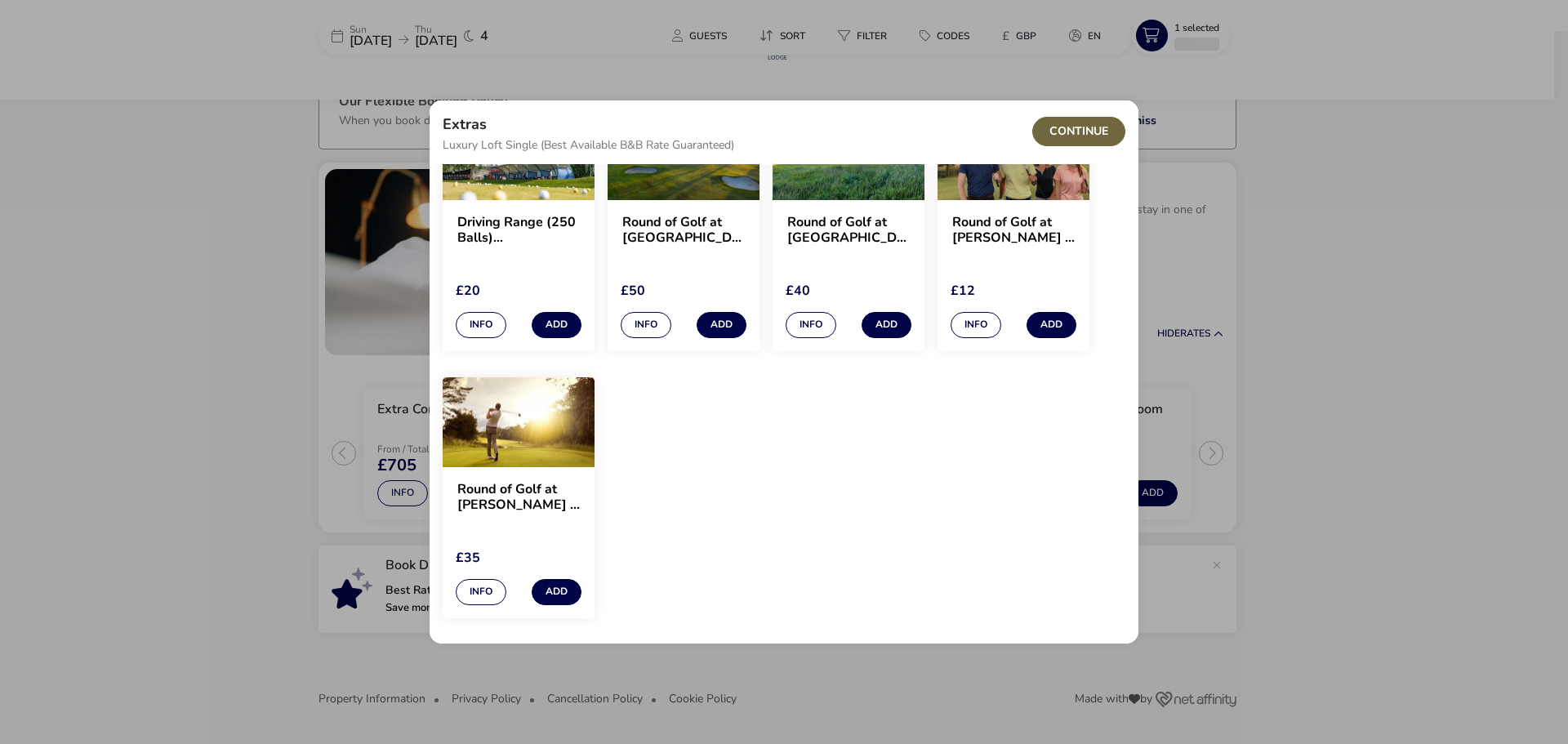
click at [1088, 130] on button "Continue" at bounding box center [1079, 131] width 93 height 30
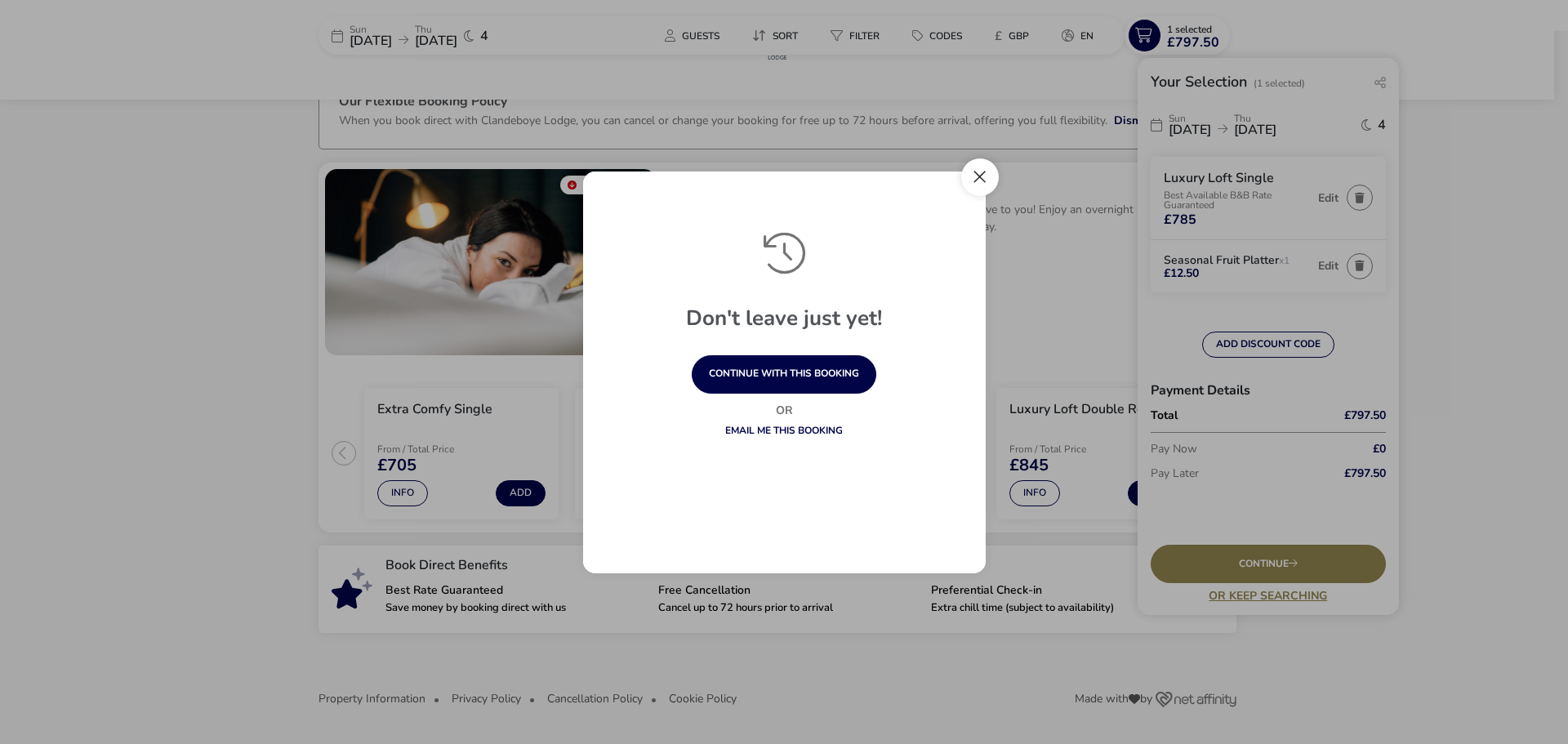
click at [982, 169] on button "Close" at bounding box center [980, 176] width 37 height 37
